Goal: Task Accomplishment & Management: Use online tool/utility

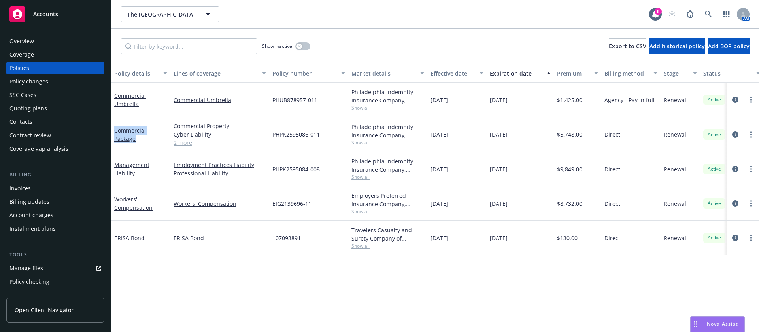
drag, startPoint x: 141, startPoint y: 139, endPoint x: 113, endPoint y: 130, distance: 29.5
click at [113, 130] on div "Commercial Package" at bounding box center [140, 134] width 59 height 35
copy link "Commercial Package"
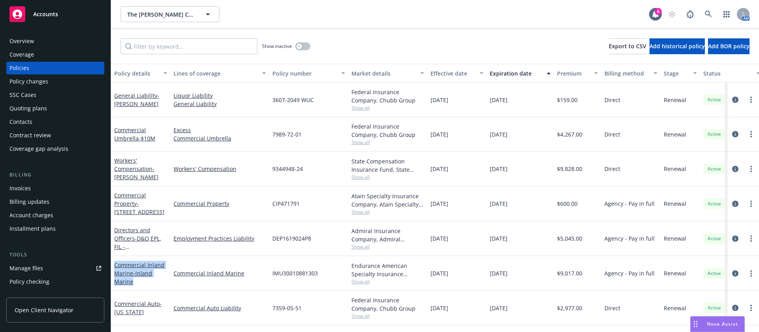
drag, startPoint x: 141, startPoint y: 285, endPoint x: 114, endPoint y: 264, distance: 34.7
click at [114, 264] on div "Commercial Inland Marine - Inland Marine" at bounding box center [140, 273] width 59 height 35
copy link "Commercial Inland Marine - Inland Marine"
click at [360, 281] on span "Show all" at bounding box center [387, 281] width 73 height 7
click at [750, 274] on icon "more" at bounding box center [751, 273] width 2 height 6
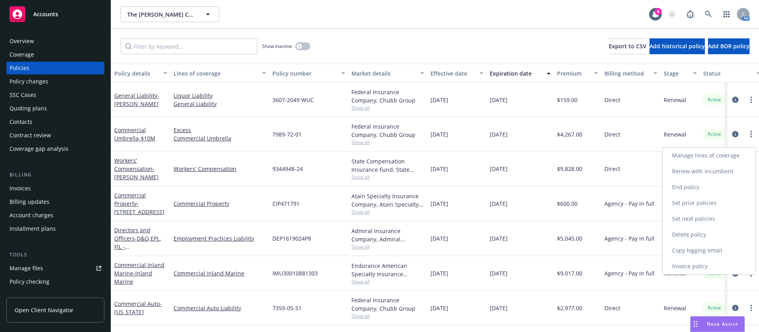
click at [711, 170] on link "Renew with incumbent" at bounding box center [708, 171] width 93 height 16
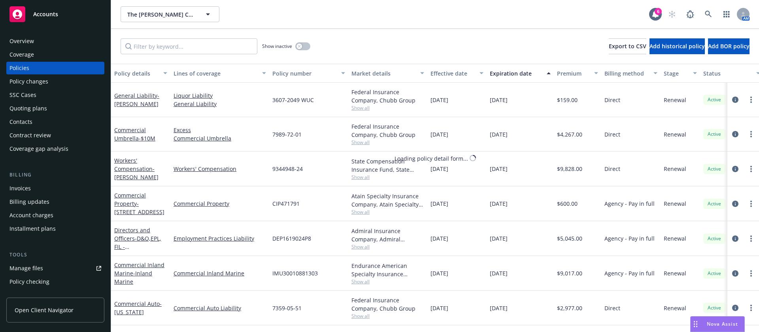
select select "12"
select select "CA"
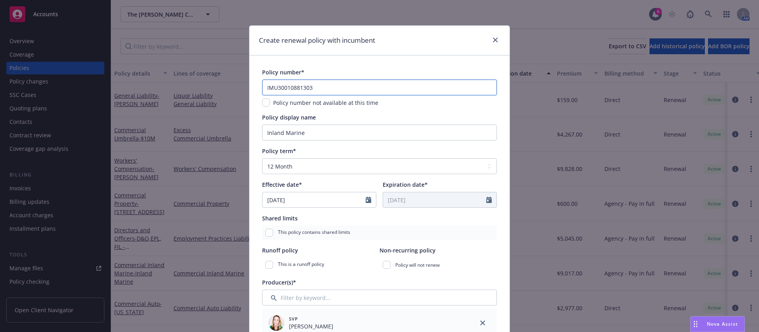
click at [318, 88] on input "IMU30010881303" at bounding box center [379, 87] width 235 height 16
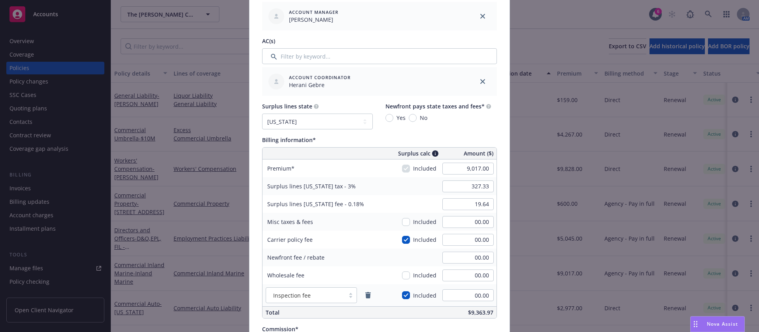
scroll to position [415, 0]
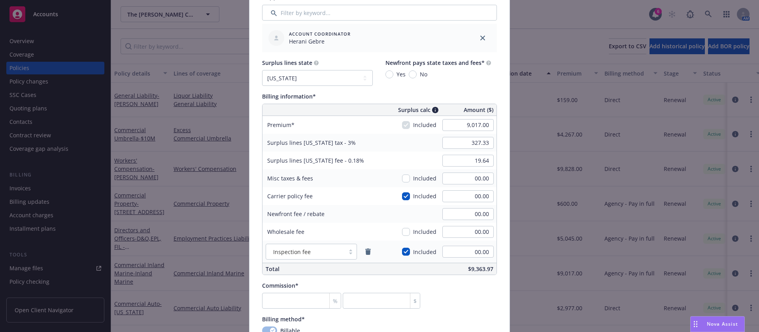
type input "IMU30010881304"
click at [308, 293] on input "number" at bounding box center [301, 300] width 79 height 16
type input "1"
type input "90.17"
type input "15"
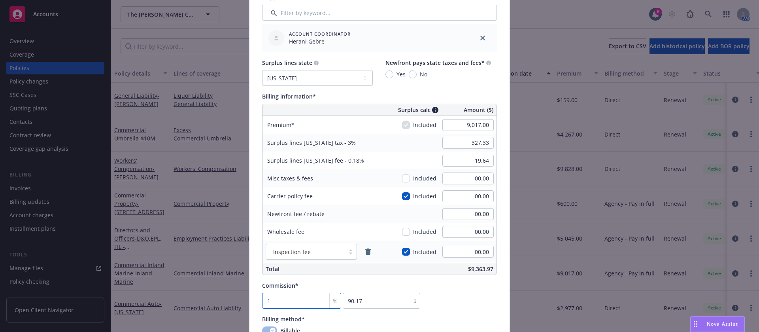
type input "1352.55"
type input "15"
click at [458, 130] on input "9,017.00" at bounding box center [467, 125] width 51 height 12
type input "12,631.00"
type input "378.93"
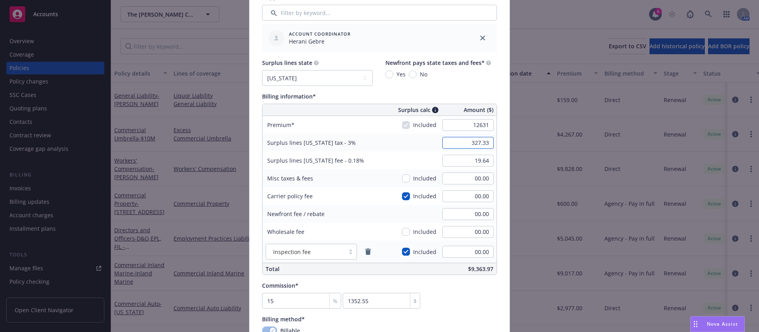
type input "22.74"
type input "1894.65"
click at [471, 144] on input "378.93" at bounding box center [467, 143] width 51 height 12
click at [417, 264] on div "$13,032.67" at bounding box center [436, 268] width 120 height 11
click at [464, 140] on input "378.93" at bounding box center [467, 143] width 51 height 12
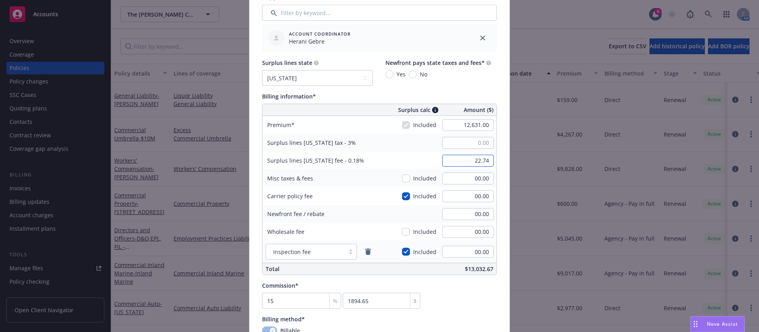
type input "00.00"
click at [473, 163] on input "22.74" at bounding box center [467, 161] width 51 height 12
type input "00.00"
click at [468, 233] on input "00.00" at bounding box center [467, 232] width 51 height 12
click at [465, 181] on input "00.00" at bounding box center [467, 178] width 51 height 12
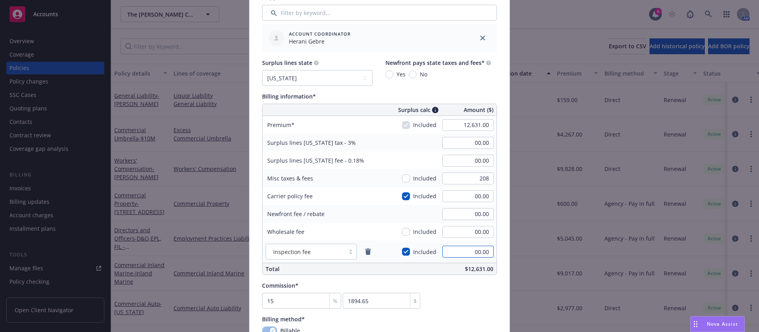
type input "208.00"
click at [451, 251] on input "00.00" at bounding box center [467, 251] width 51 height 12
type input "378.93"
type input "22.74"
click at [466, 296] on div "Commission* 15 % 1894.65 $" at bounding box center [379, 294] width 235 height 27
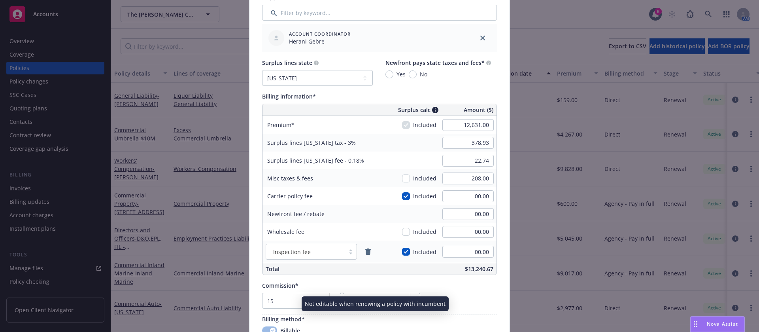
click at [454, 319] on div "Billing method*" at bounding box center [379, 319] width 235 height 8
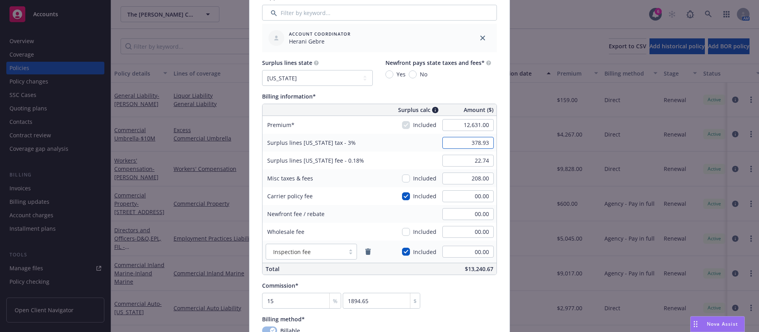
click at [482, 143] on input "378.93" at bounding box center [467, 143] width 51 height 12
type input "00.00"
click at [475, 160] on input "22.74" at bounding box center [467, 161] width 51 height 12
type input "00.00"
click at [481, 296] on div "Commission* 15 % 1894.65 $" at bounding box center [379, 294] width 235 height 27
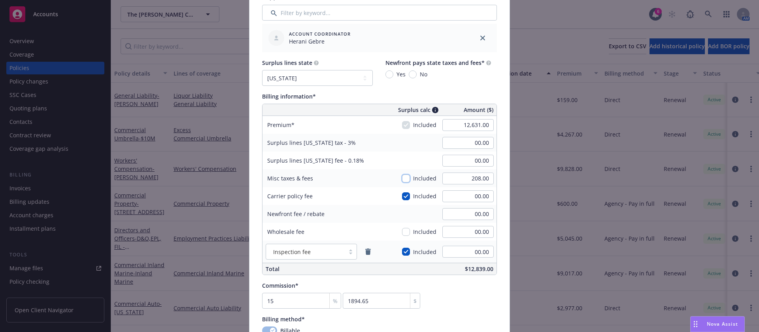
click at [402, 179] on input "checkbox" at bounding box center [406, 178] width 8 height 8
checkbox input "true"
type input "385.17"
type input "23.11"
click at [453, 298] on div "Commission* 15 % 1894.65 $" at bounding box center [379, 294] width 235 height 27
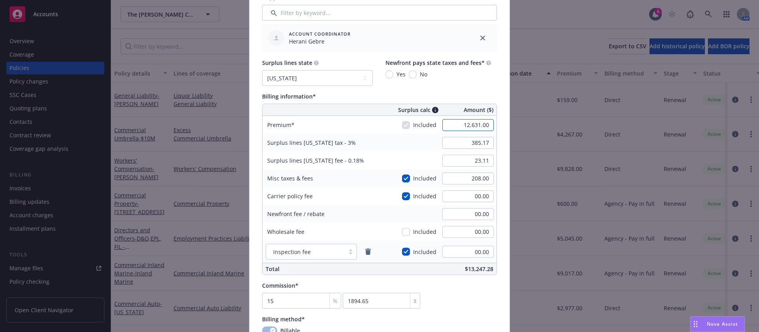
click at [459, 129] on input "12,631.00" at bounding box center [467, 125] width 51 height 12
type input "12,839.00"
type input "391.41"
type input "23.48"
type input "1925.85"
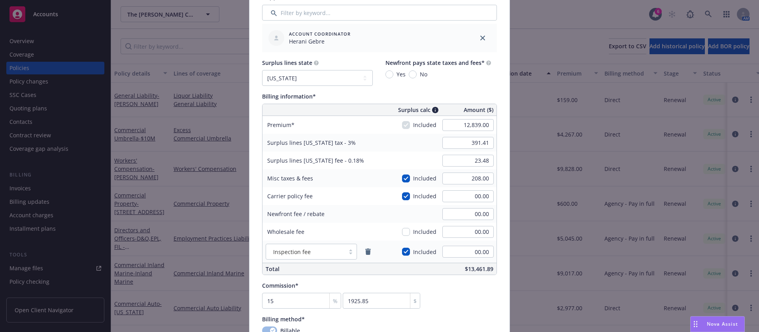
click at [475, 149] on div "391.41" at bounding box center [467, 142] width 57 height 17
click at [477, 145] on input "391.41" at bounding box center [467, 143] width 51 height 12
type input "00.00"
click at [473, 158] on input "23.48" at bounding box center [467, 161] width 51 height 12
type input "00.00"
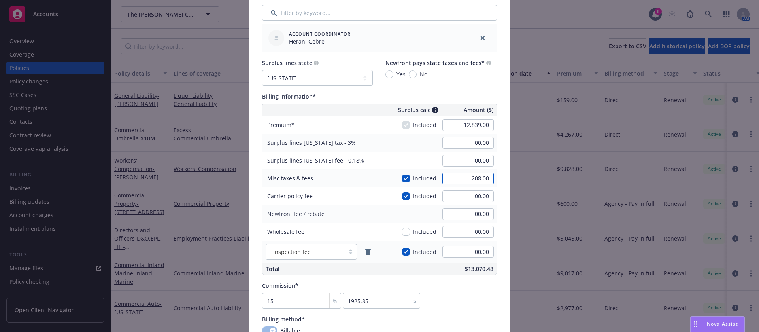
click at [472, 179] on input "208.00" at bounding box center [467, 178] width 51 height 12
type input "0"
type input "385.17"
type input "23.11"
type input "00.00"
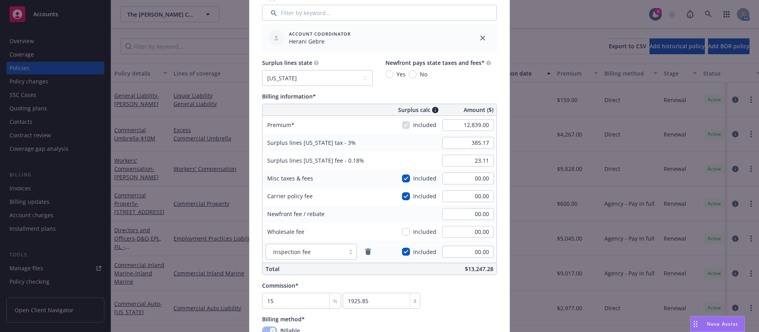
click at [476, 294] on div "Commission* 15 % 1925.85 $" at bounding box center [379, 294] width 235 height 27
click at [473, 147] on input "385.17" at bounding box center [467, 143] width 51 height 12
type input "00.00"
click at [355, 76] on select "No surplus lines state [US_STATE] [US_STATE] [US_STATE] [US_STATE] [US_STATE] […" at bounding box center [317, 78] width 111 height 16
select select "NONE"
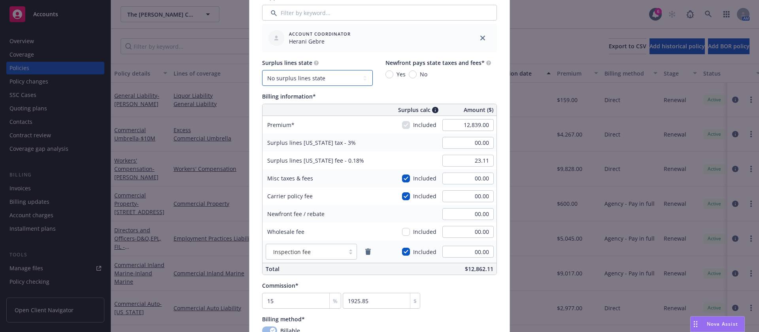
click at [262, 70] on select "No surplus lines state [US_STATE] [US_STATE] [US_STATE] [US_STATE] [US_STATE] […" at bounding box center [317, 78] width 111 height 16
type input "00.00"
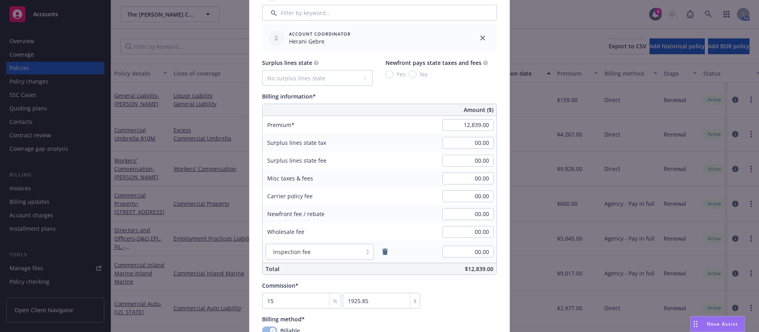
click at [488, 287] on div "Commission* 15 % 1925.85 $" at bounding box center [379, 294] width 235 height 27
click at [304, 300] on input "15" at bounding box center [301, 300] width 79 height 16
type input "0"
click at [469, 296] on div "Commission* % 0 $" at bounding box center [379, 294] width 235 height 27
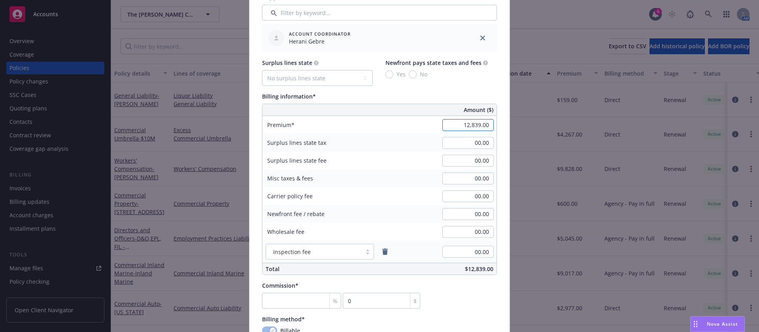
click at [459, 123] on input "12,839.00" at bounding box center [467, 125] width 51 height 12
type input "10,913.00"
click at [468, 312] on div "Policy number* IMU30010881304 Policy number not available at this time Policy d…" at bounding box center [379, 159] width 235 height 1012
click at [312, 299] on input "number" at bounding box center [301, 300] width 79 height 16
type input "1"
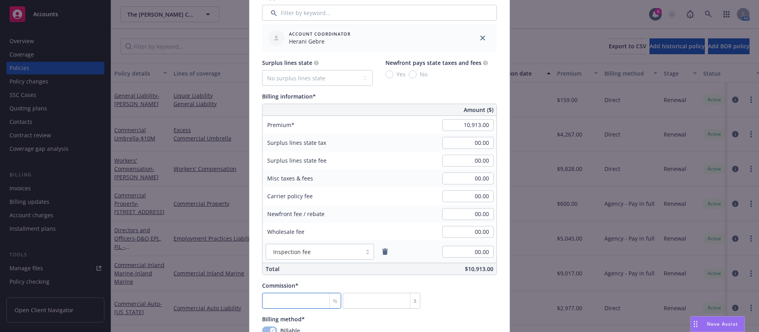
type input "109.13"
type input "15"
type input "1636.95"
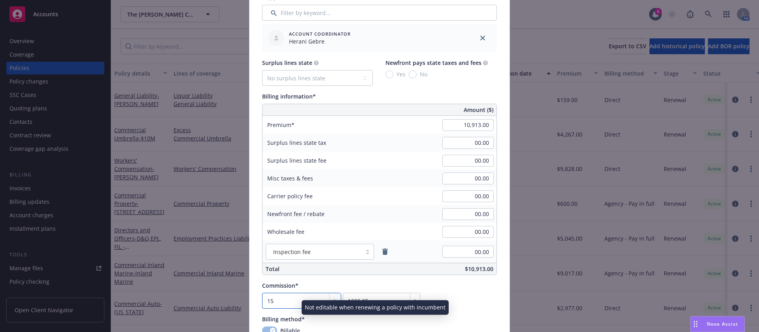
type input "15"
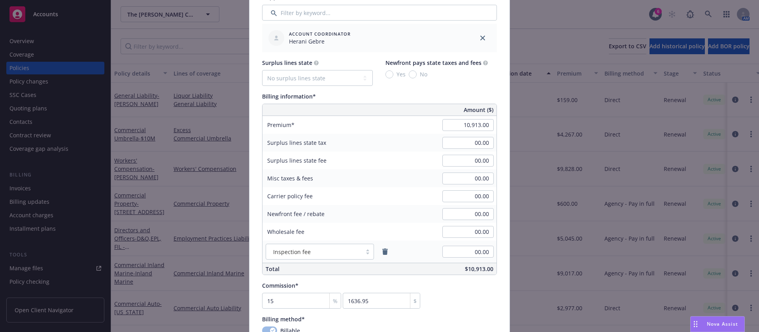
click at [464, 297] on div "Commission* 15 % 1636.95 $" at bounding box center [379, 294] width 235 height 27
click at [446, 120] on input "10,913.00" at bounding box center [467, 125] width 51 height 12
type input "12,839.00"
type input "1925.85"
click at [375, 150] on div "Surplus lines state tax" at bounding box center [321, 143] width 119 height 18
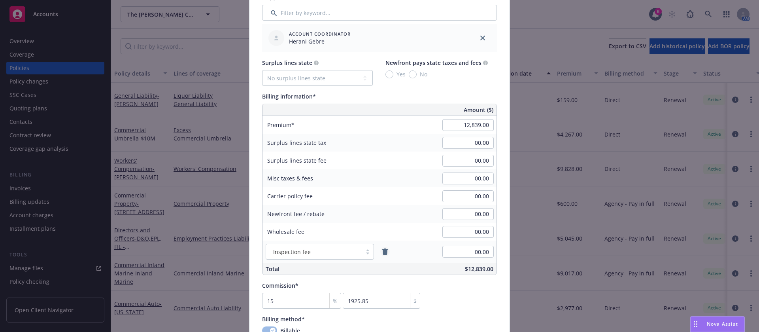
click at [382, 250] on icon "remove" at bounding box center [385, 251] width 6 height 6
click at [471, 291] on div "Commission* 15 % 1925.85 $" at bounding box center [379, 288] width 235 height 27
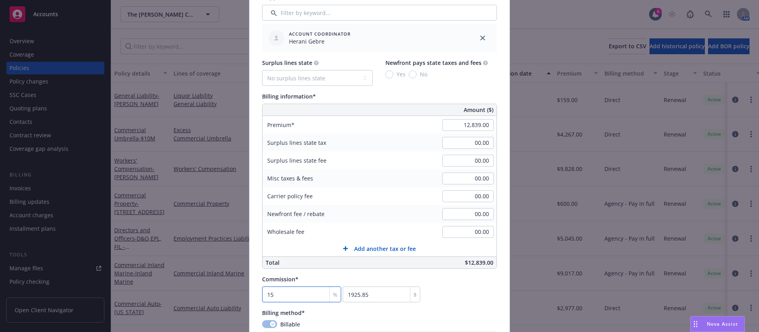
click at [308, 292] on input "15" at bounding box center [301, 294] width 79 height 16
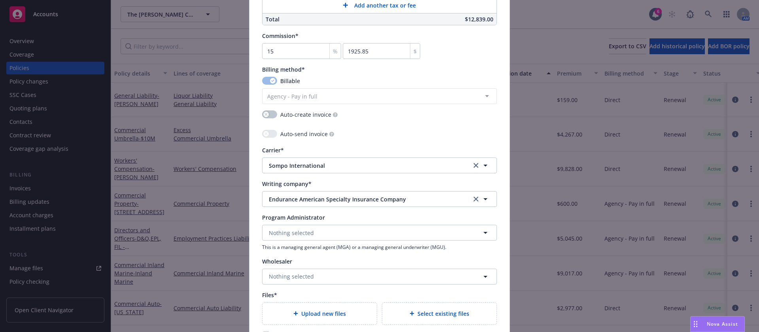
scroll to position [816, 0]
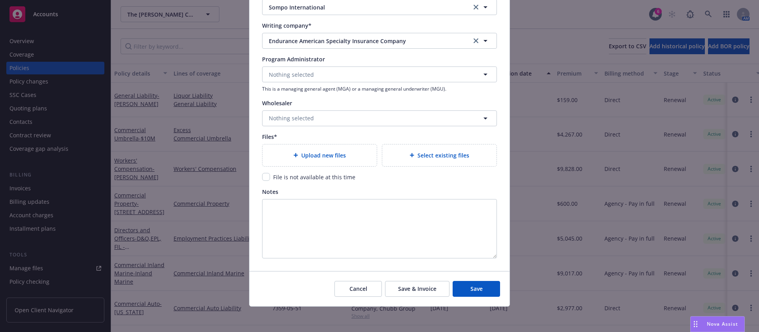
click at [289, 159] on div "Upload new files" at bounding box center [320, 155] width 102 height 9
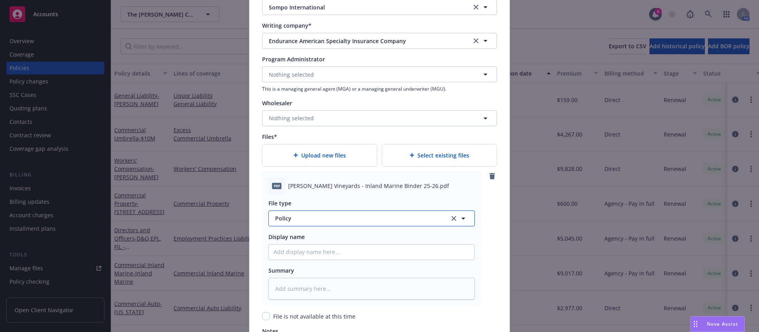
click at [308, 221] on span "Policy" at bounding box center [357, 218] width 165 height 8
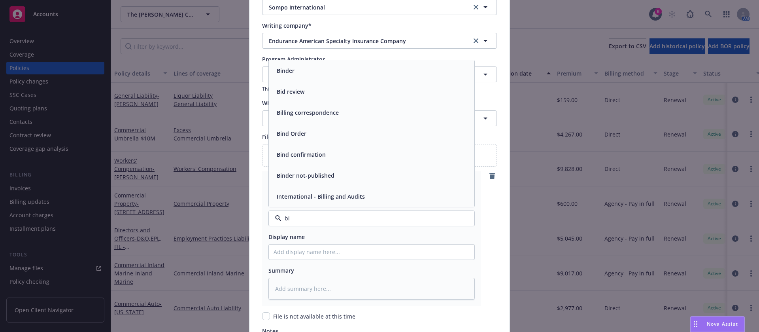
type input "bin"
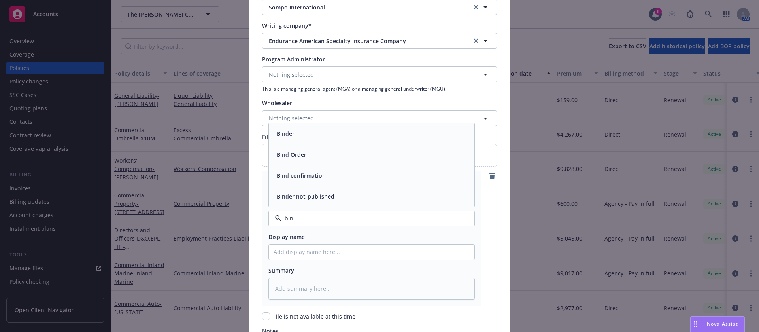
drag, startPoint x: 308, startPoint y: 160, endPoint x: 351, endPoint y: 168, distance: 43.8
click at [309, 160] on div "Bind Order" at bounding box center [371, 154] width 196 height 11
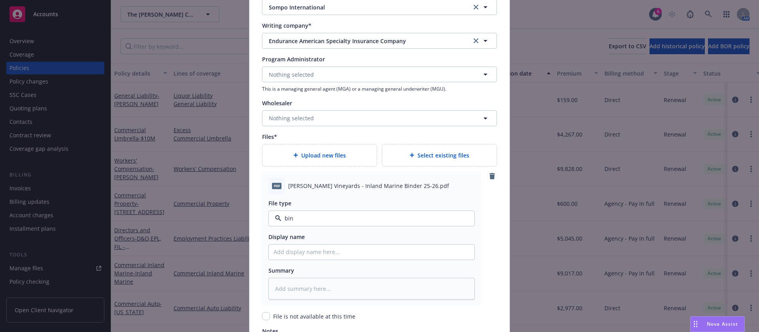
type textarea "x"
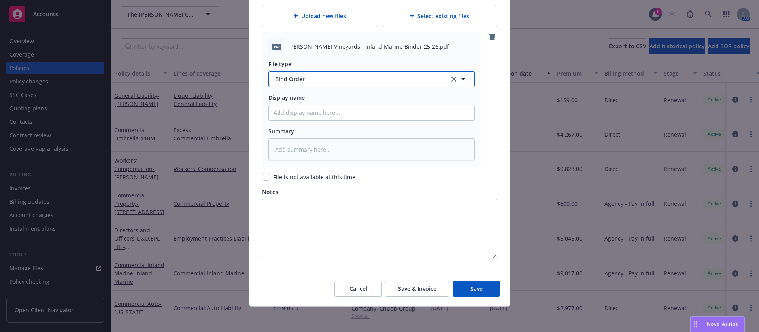
click at [340, 77] on span "Bind Order" at bounding box center [357, 79] width 165 height 8
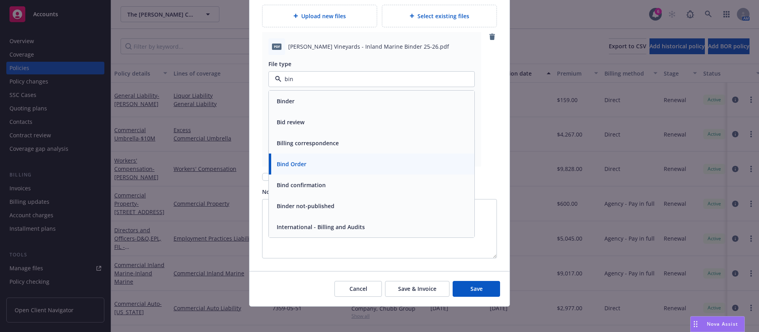
type input "bind"
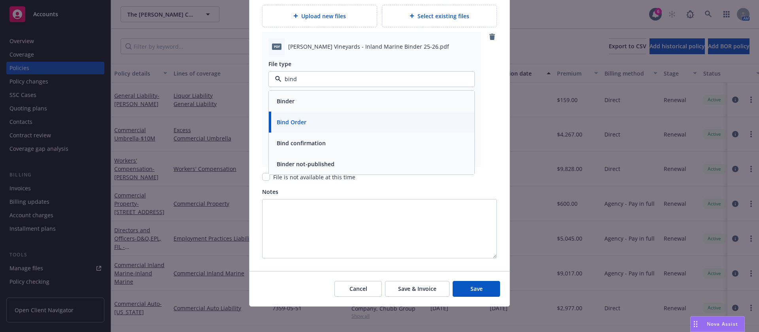
click at [312, 99] on div "Binder" at bounding box center [371, 100] width 196 height 11
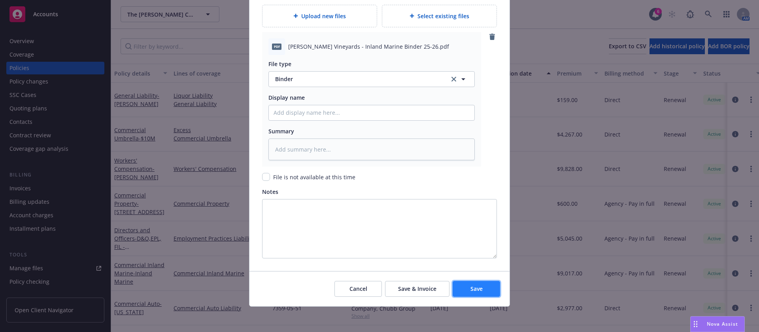
click at [482, 290] on button "Save" at bounding box center [476, 289] width 47 height 16
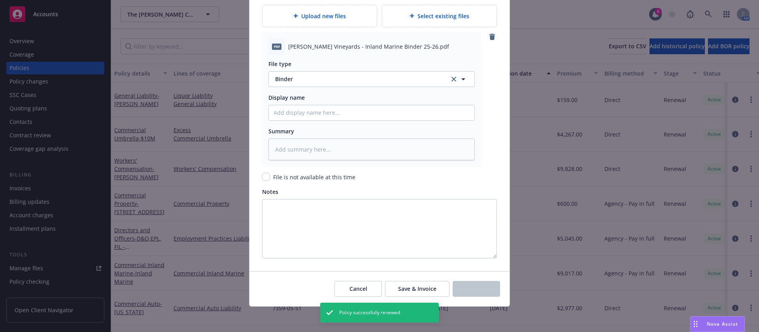
type textarea "x"
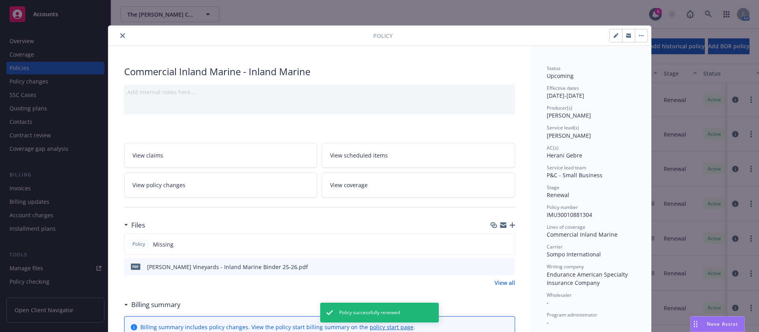
click at [120, 34] on icon "close" at bounding box center [122, 35] width 5 height 5
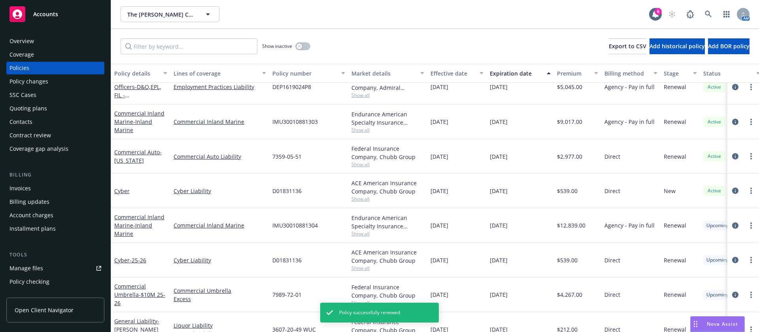
scroll to position [193, 0]
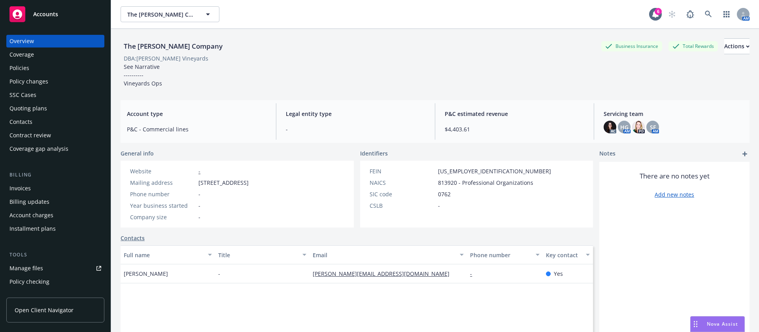
click at [58, 66] on div "Policies" at bounding box center [55, 68] width 92 height 13
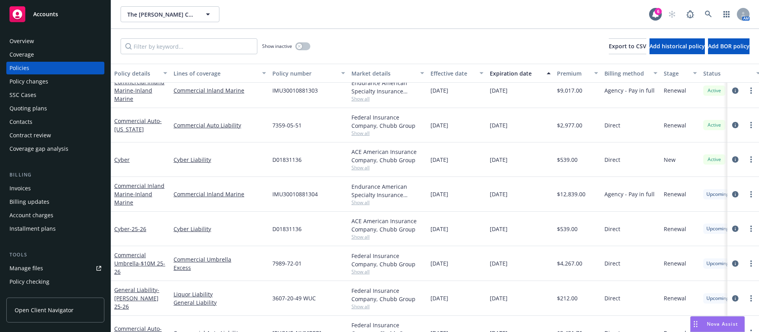
scroll to position [171, 0]
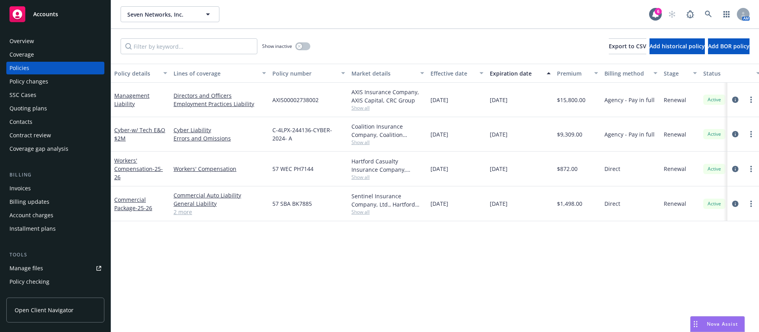
click at [360, 143] on span "Show all" at bounding box center [387, 142] width 73 height 7
click at [362, 108] on span "Show all" at bounding box center [387, 107] width 73 height 7
click at [387, 244] on div "Policy details Lines of coverage Policy number Market details Effective date Ex…" at bounding box center [435, 198] width 648 height 268
click at [364, 213] on span "Show all" at bounding box center [387, 211] width 73 height 7
click at [362, 175] on span "Show all" at bounding box center [387, 176] width 73 height 7
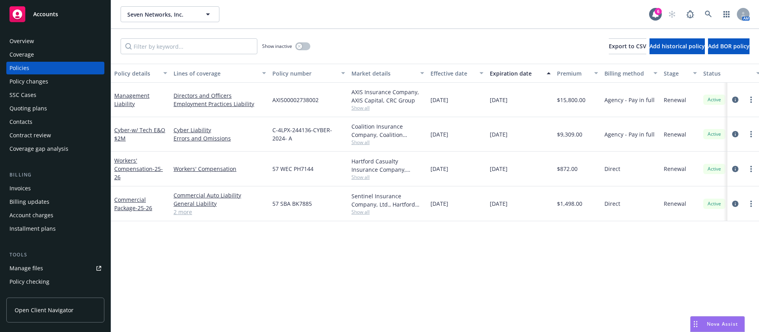
click at [364, 138] on div "Coalition Insurance Company, Coalition Insurance Solutions (Carrier), CRC Group" at bounding box center [387, 130] width 73 height 17
click at [364, 140] on span "Show all" at bounding box center [387, 142] width 73 height 7
click at [40, 121] on div "Contacts" at bounding box center [55, 121] width 92 height 13
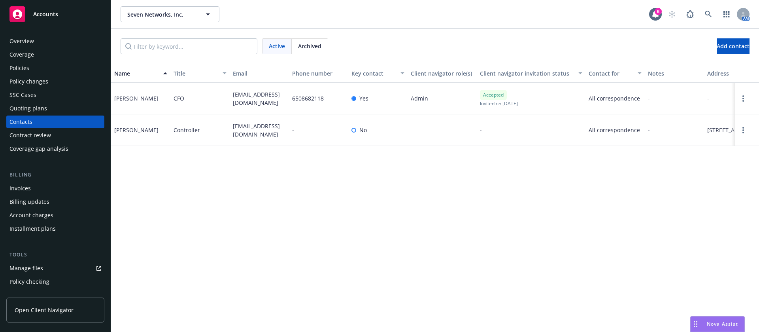
click at [254, 98] on span "rbott@seven.com" at bounding box center [259, 98] width 53 height 17
click at [255, 98] on span "rbott@seven.com" at bounding box center [259, 98] width 53 height 17
copy span "rbott@seven.com"
click at [263, 131] on span "tmartens@seven.com" at bounding box center [259, 130] width 53 height 17
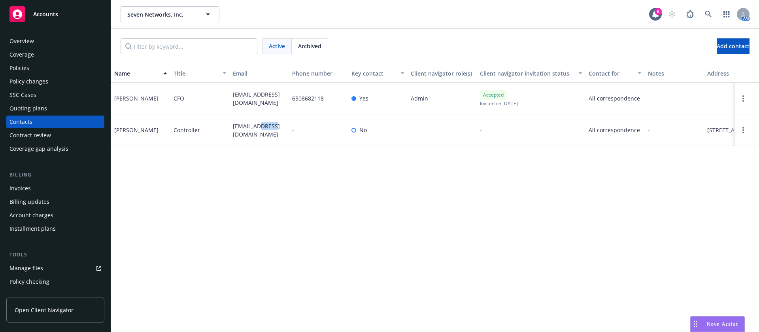
click at [263, 130] on span "tmartens@seven.com" at bounding box center [259, 130] width 53 height 17
copy span "tmartens@seven.com"
